Goal: Find specific page/section: Find specific page/section

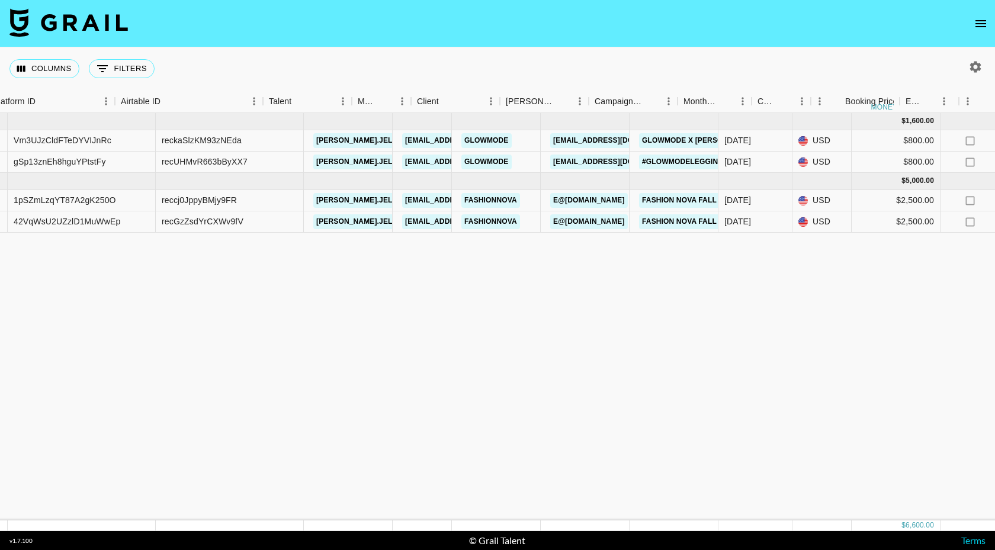
scroll to position [0, 63]
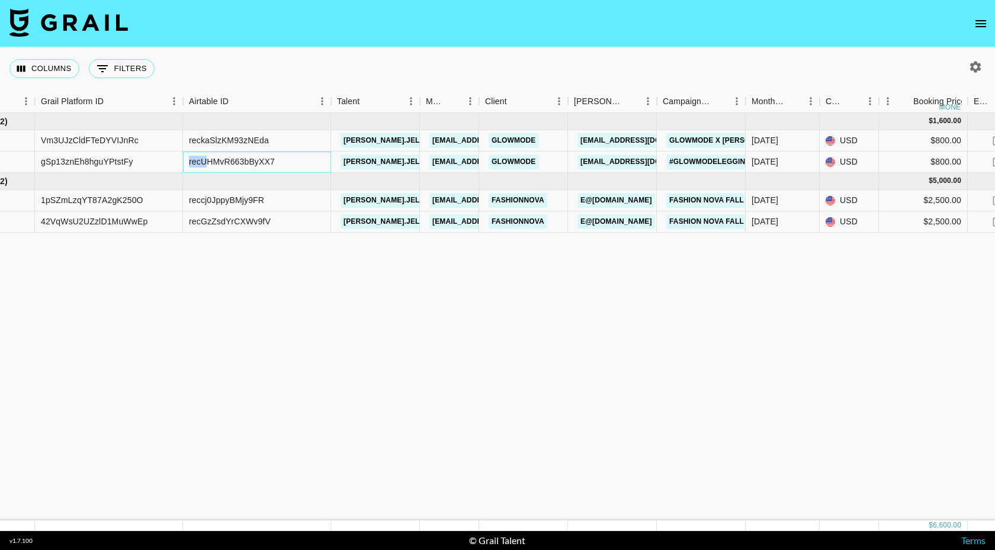
drag, startPoint x: 209, startPoint y: 163, endPoint x: 188, endPoint y: 163, distance: 20.7
click at [188, 163] on div "recUHMvR663bByXX7" at bounding box center [257, 162] width 148 height 21
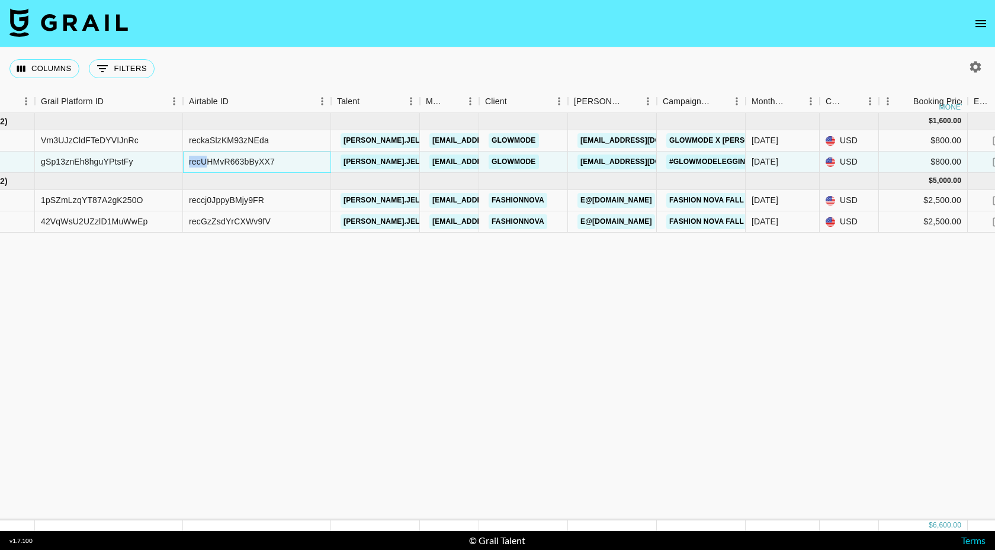
click at [188, 163] on div "recUHMvR663bByXX7" at bounding box center [257, 162] width 148 height 21
drag, startPoint x: 187, startPoint y: 162, endPoint x: 285, endPoint y: 159, distance: 97.8
click at [286, 159] on div "recUHMvR663bByXX7" at bounding box center [257, 162] width 148 height 21
copy div "recUHMvR663bByXX7"
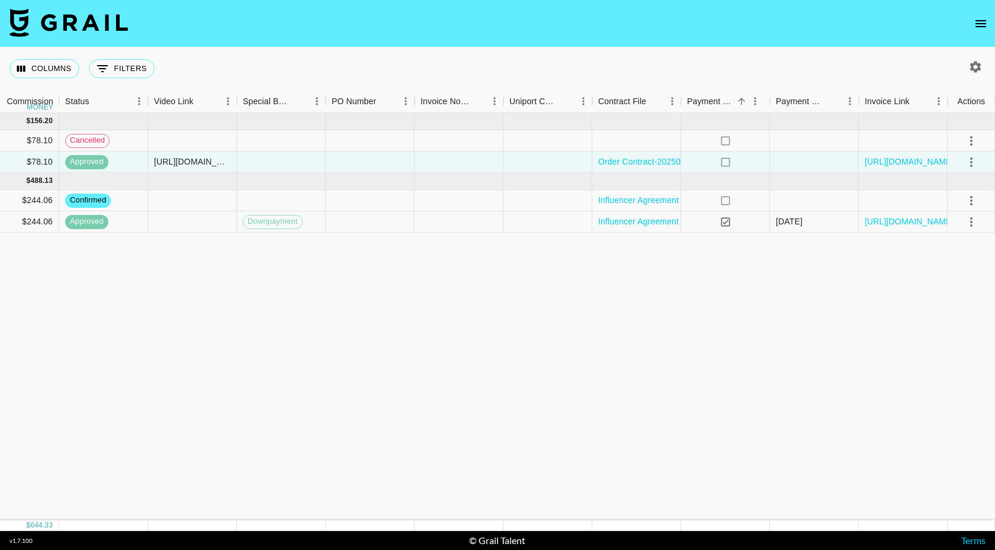
scroll to position [0, 1119]
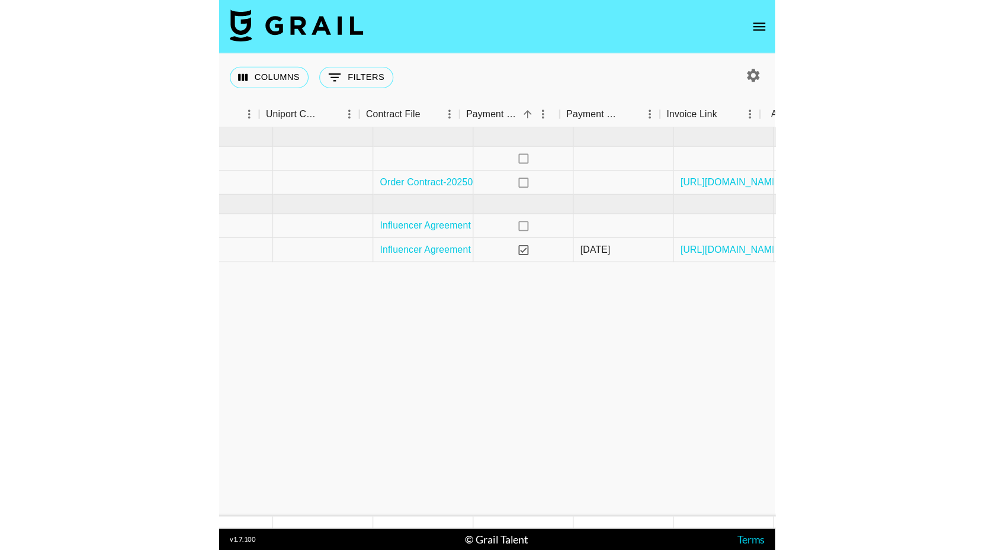
scroll to position [0, 1622]
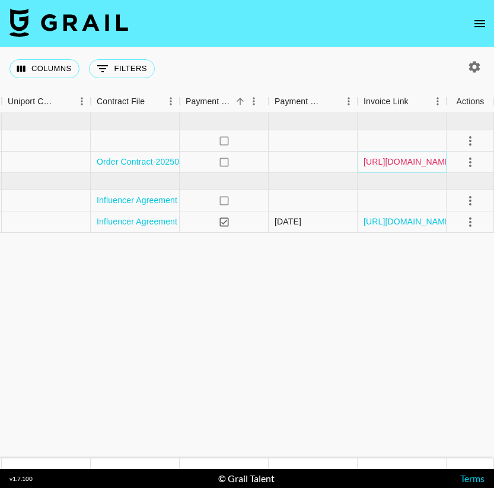
click at [415, 162] on link "[URL][DOMAIN_NAME]" at bounding box center [407, 162] width 89 height 12
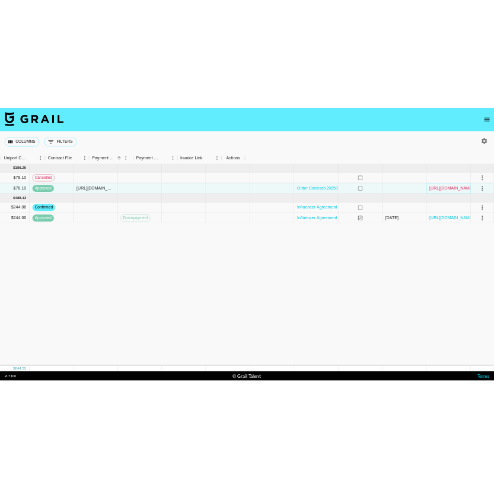
scroll to position [0, 1120]
